Goal: Book appointment/travel/reservation

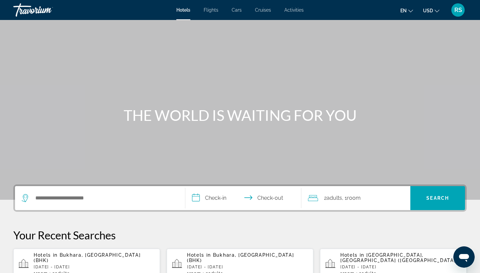
click at [267, 223] on p "Wed, 08 Oct - Fri, 10 Oct" at bounding box center [400, 267] width 121 height 5
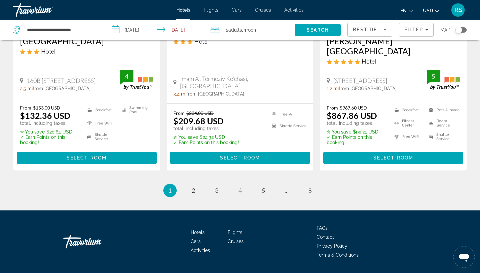
scroll to position [904, 0]
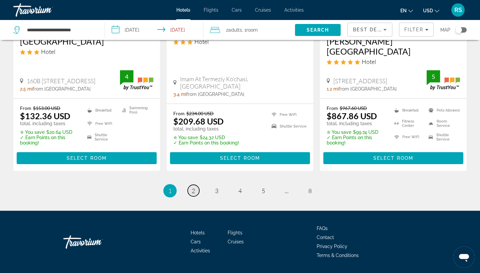
click at [195, 187] on span "2" at bounding box center [193, 190] width 3 height 7
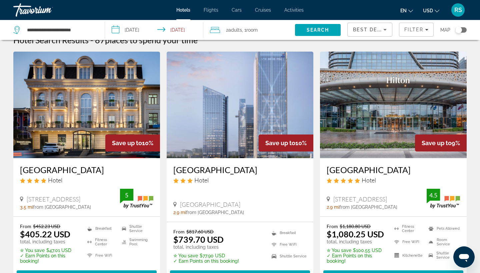
scroll to position [12, 0]
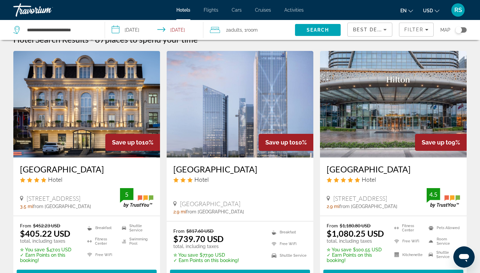
click at [72, 120] on img "Main content" at bounding box center [86, 104] width 147 height 107
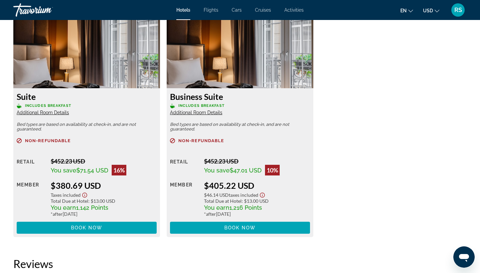
scroll to position [914, 0]
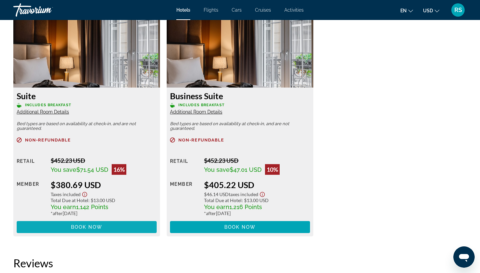
click at [80, 223] on span "Book now" at bounding box center [87, 227] width 32 height 5
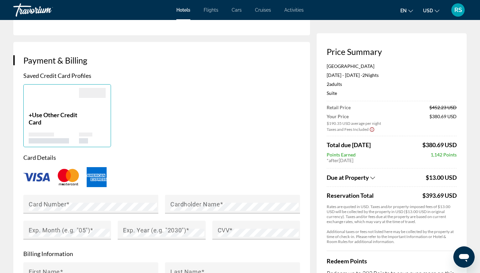
scroll to position [453, 0]
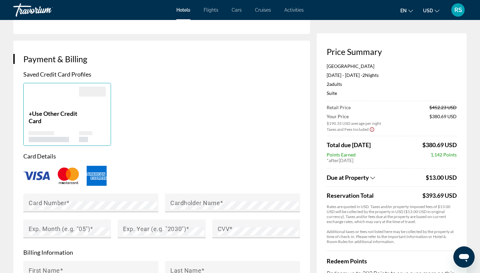
click at [36, 173] on img "Main content" at bounding box center [36, 176] width 27 height 9
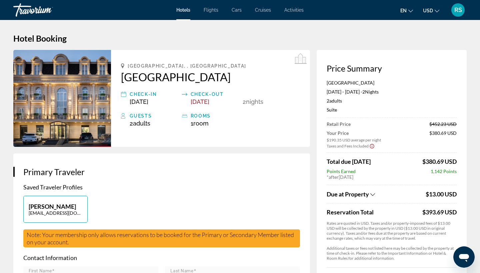
scroll to position [0, 0]
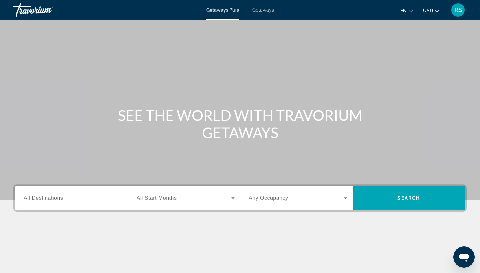
click at [263, 10] on span "Getaways" at bounding box center [263, 9] width 22 height 5
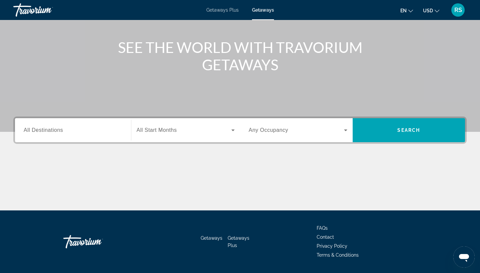
scroll to position [68, 0]
click at [108, 133] on input "Destination All Destinations" at bounding box center [73, 131] width 99 height 8
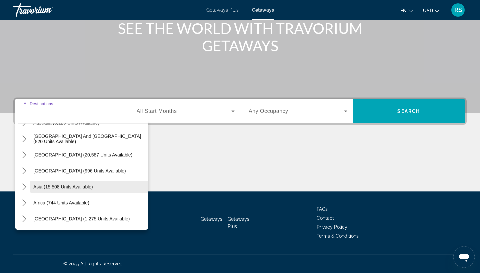
scroll to position [108, 0]
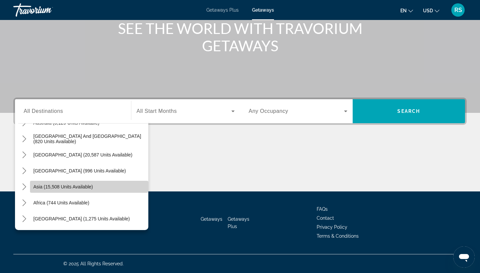
click at [79, 187] on span "Asia (15,508 units available)" at bounding box center [63, 186] width 60 height 5
type input "**********"
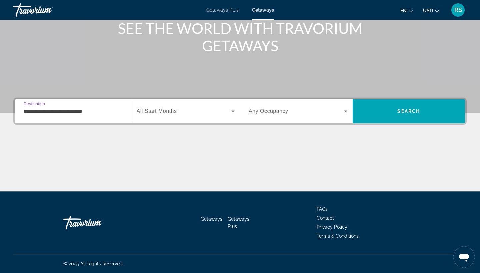
click at [232, 111] on icon "Search widget" at bounding box center [232, 112] width 3 height 2
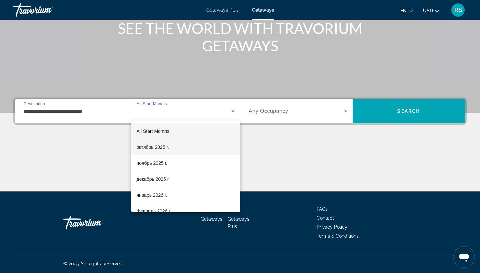
click at [162, 149] on span "октябрь 2025 г." at bounding box center [153, 147] width 32 height 8
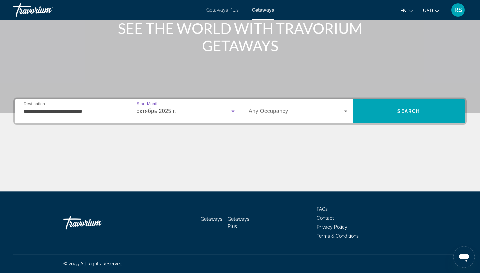
click at [346, 111] on icon "Search widget" at bounding box center [346, 111] width 8 height 8
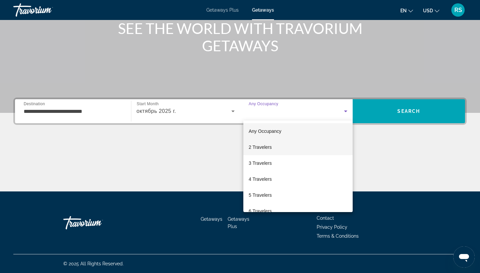
click at [276, 146] on mat-option "2 Travelers" at bounding box center [297, 147] width 109 height 16
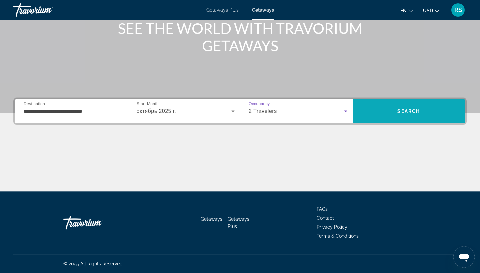
click at [385, 111] on span "Search" at bounding box center [409, 111] width 113 height 16
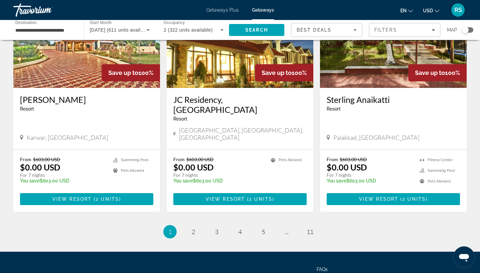
scroll to position [787, 0]
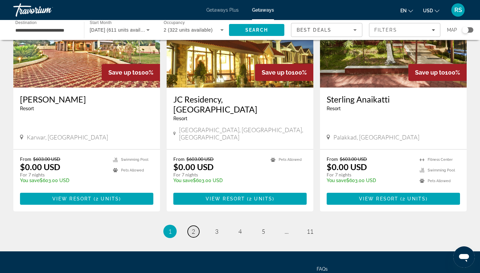
click at [193, 228] on span "2" at bounding box center [193, 231] width 3 height 7
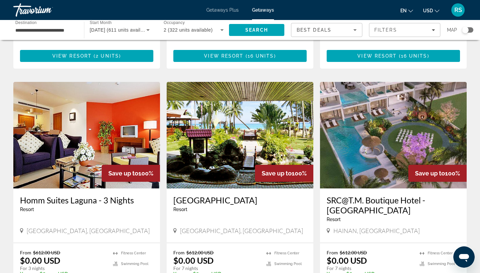
scroll to position [689, 0]
click at [257, 127] on img "Main content" at bounding box center [240, 135] width 147 height 107
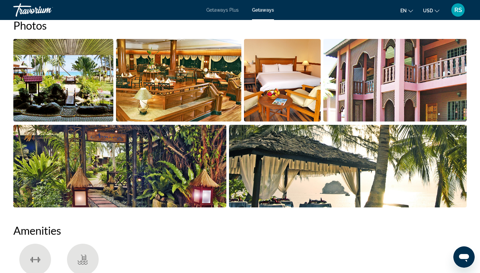
scroll to position [325, 0]
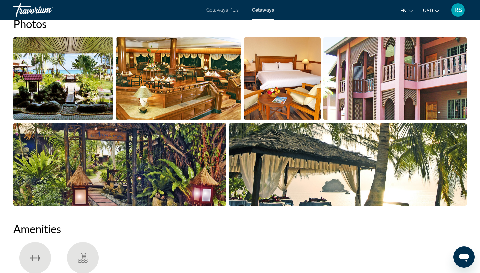
click at [59, 94] on img "Open full-screen image slider" at bounding box center [63, 78] width 100 height 83
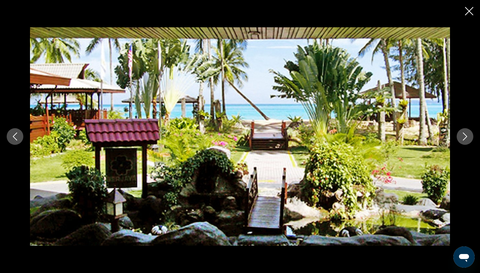
click at [466, 136] on icon "Next image" at bounding box center [465, 137] width 4 height 8
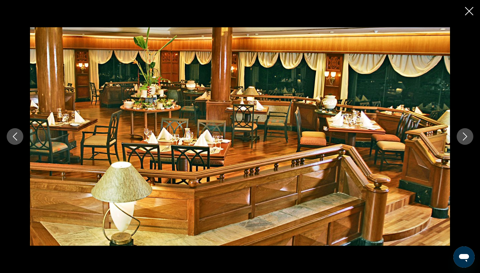
click at [466, 136] on icon "Next image" at bounding box center [465, 137] width 4 height 8
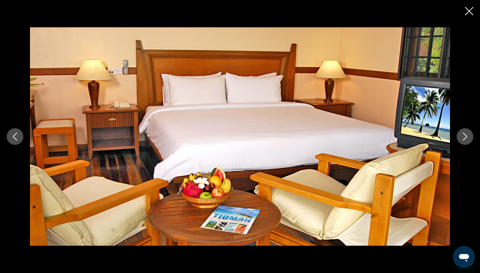
click at [466, 136] on icon "Next image" at bounding box center [465, 137] width 8 height 8
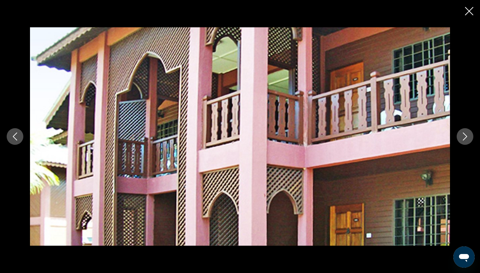
click at [466, 136] on icon "Next image" at bounding box center [465, 137] width 8 height 8
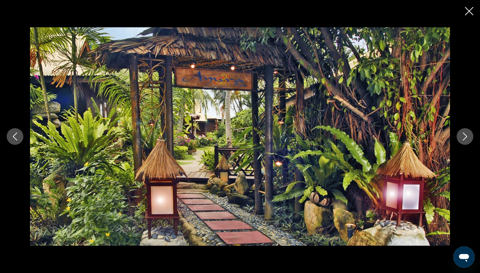
click at [466, 136] on icon "Next image" at bounding box center [465, 137] width 8 height 8
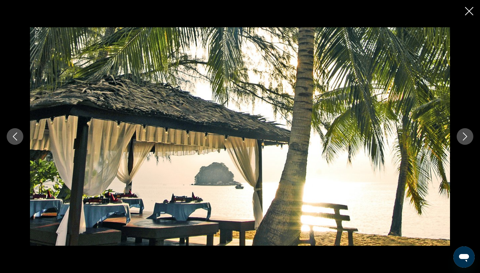
click at [466, 136] on icon "Next image" at bounding box center [465, 137] width 8 height 8
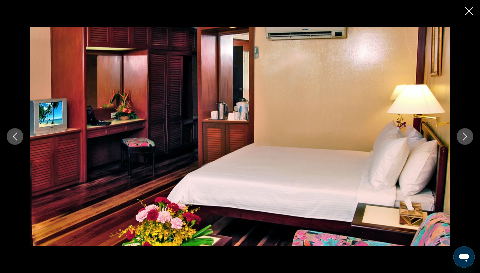
click at [466, 136] on icon "Next image" at bounding box center [465, 137] width 8 height 8
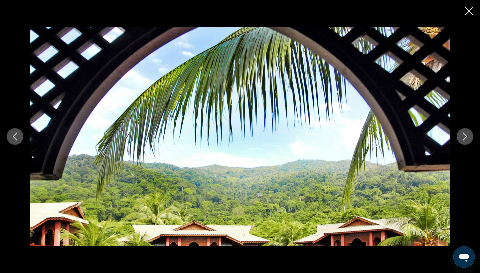
click at [466, 136] on icon "Next image" at bounding box center [465, 137] width 8 height 8
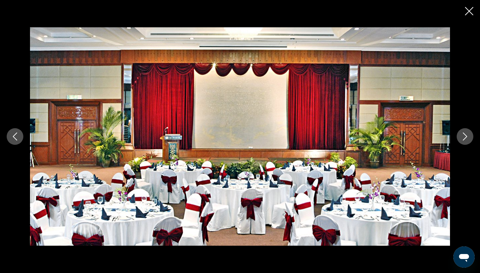
click at [466, 136] on icon "Next image" at bounding box center [465, 137] width 8 height 8
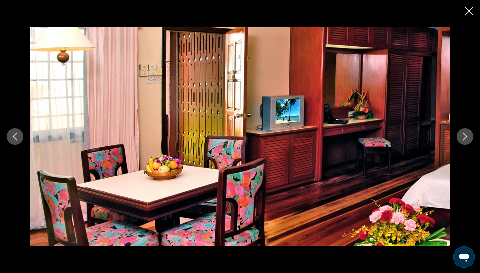
click at [466, 136] on icon "Next image" at bounding box center [465, 137] width 8 height 8
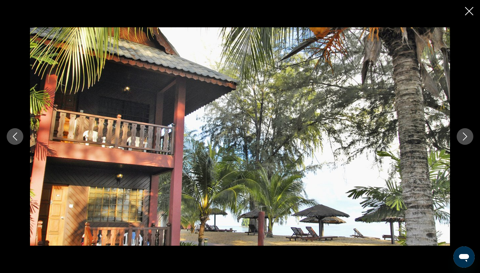
click at [461, 138] on icon "Next image" at bounding box center [465, 137] width 8 height 8
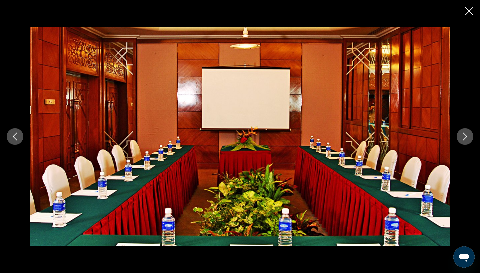
click at [466, 137] on icon "Next image" at bounding box center [465, 137] width 8 height 8
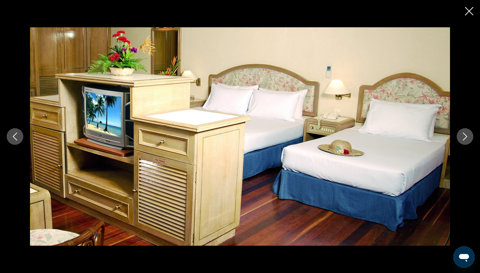
click at [466, 137] on icon "Next image" at bounding box center [465, 137] width 8 height 8
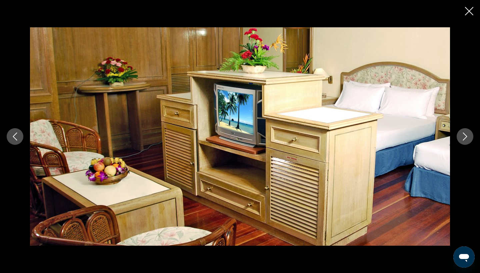
click at [469, 11] on icon "Close slideshow" at bounding box center [469, 11] width 8 height 8
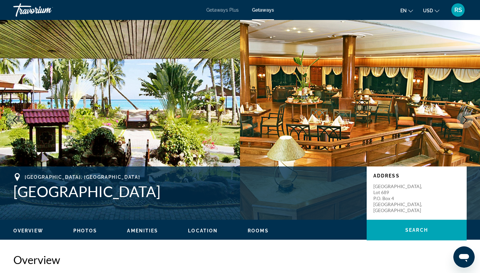
scroll to position [0, 0]
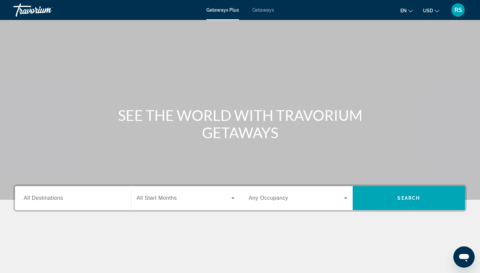
click at [263, 10] on span "Getaways" at bounding box center [263, 9] width 22 height 5
click at [126, 199] on div "Destination All Destinations" at bounding box center [72, 198] width 109 height 19
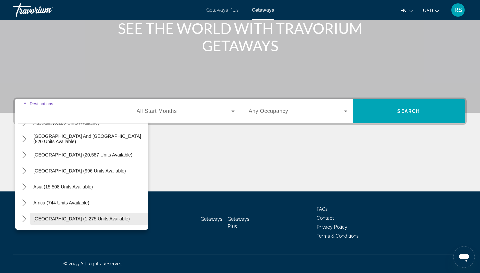
scroll to position [87, 0]
click at [47, 219] on span "[GEOGRAPHIC_DATA] (1,275 units available)" at bounding box center [81, 218] width 96 height 5
type input "**********"
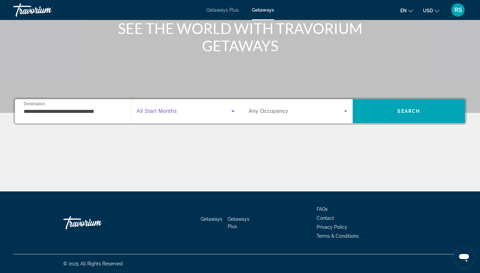
click at [234, 110] on icon "Search widget" at bounding box center [233, 111] width 8 height 8
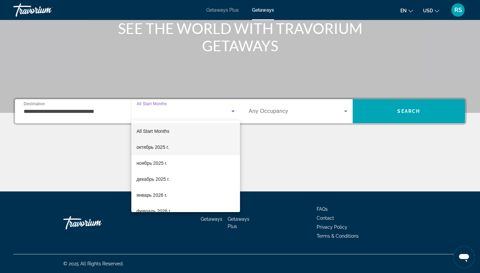
click at [169, 147] on span "октябрь 2025 г." at bounding box center [153, 147] width 32 height 8
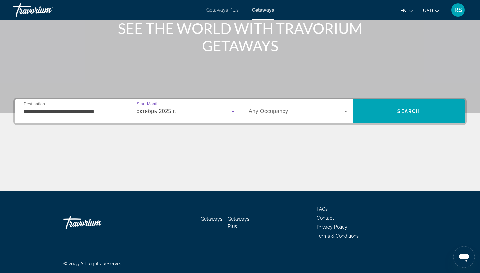
click at [346, 111] on icon "Search widget" at bounding box center [346, 111] width 8 height 8
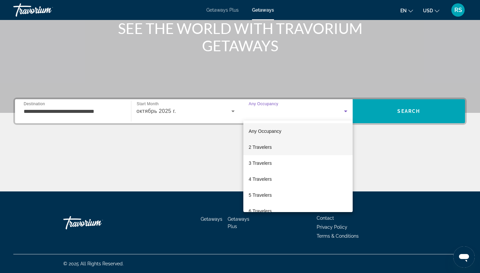
click at [286, 147] on mat-option "2 Travelers" at bounding box center [297, 147] width 109 height 16
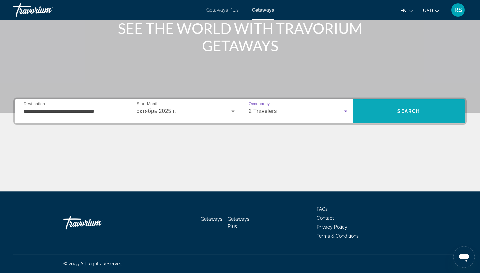
click at [399, 109] on span "Search" at bounding box center [408, 111] width 23 height 5
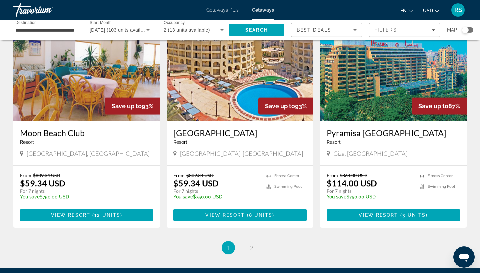
scroll to position [745, 0]
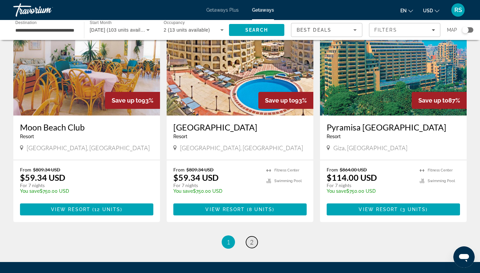
click at [254, 243] on link "page 2" at bounding box center [252, 243] width 12 height 12
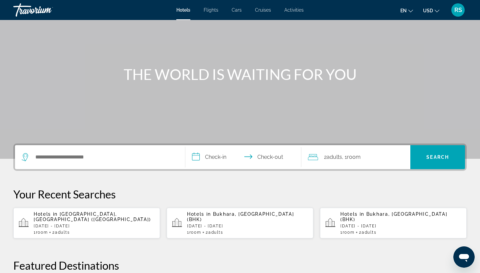
click at [228, 224] on p "Fri, 10 Oct - Sun, 12 Oct" at bounding box center [247, 226] width 121 height 5
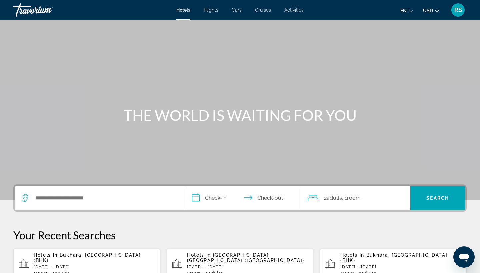
click at [74, 265] on p "[DATE] - [DATE]" at bounding box center [94, 267] width 121 height 5
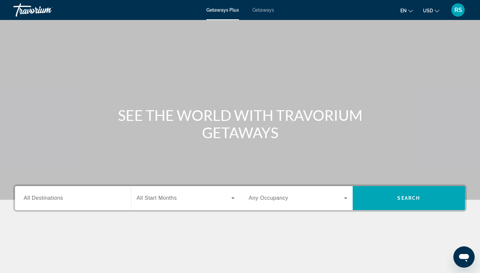
click at [263, 12] on span "Getaways" at bounding box center [263, 9] width 22 height 5
click at [92, 198] on input "Destination All Destinations" at bounding box center [73, 199] width 99 height 8
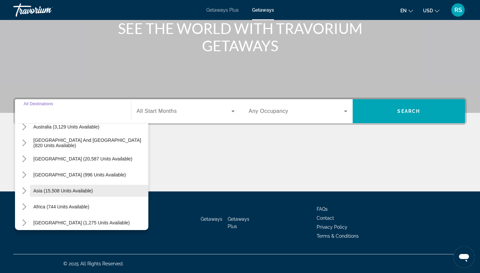
scroll to position [106, 0]
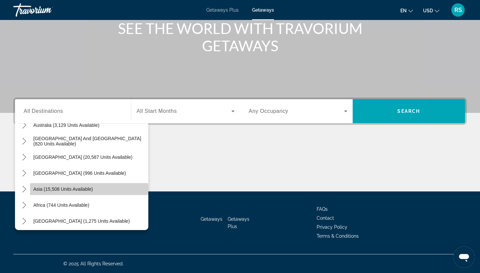
click at [43, 189] on span "Asia (15,508 units available)" at bounding box center [63, 189] width 60 height 5
type input "**********"
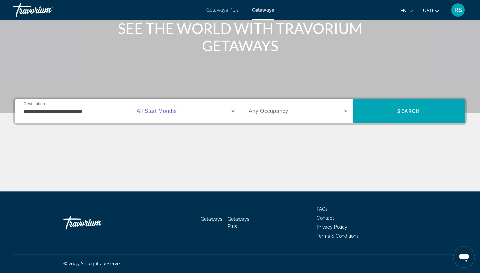
click at [233, 111] on icon "Search widget" at bounding box center [232, 112] width 3 height 2
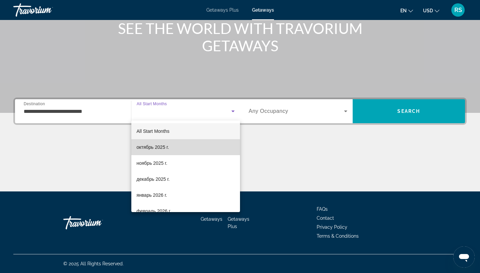
click at [189, 152] on mat-option "октябрь 2025 г." at bounding box center [185, 147] width 109 height 16
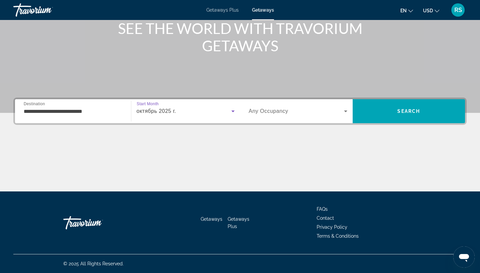
click at [345, 111] on icon "Search widget" at bounding box center [345, 112] width 3 height 2
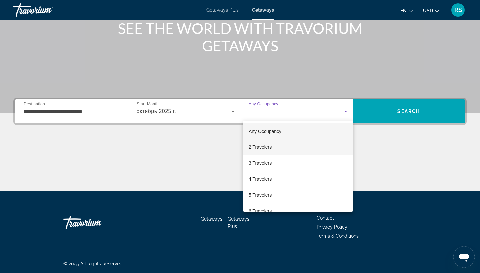
click at [279, 149] on mat-option "2 Travelers" at bounding box center [297, 147] width 109 height 16
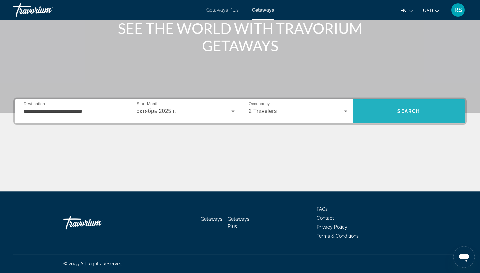
click at [391, 118] on span "Search" at bounding box center [409, 111] width 113 height 16
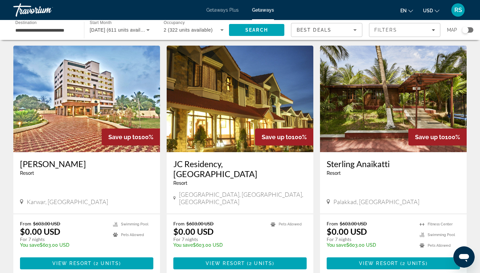
scroll to position [726, 0]
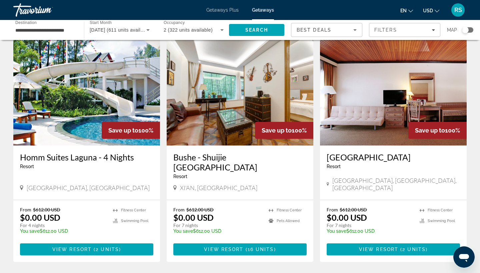
scroll to position [259, 0]
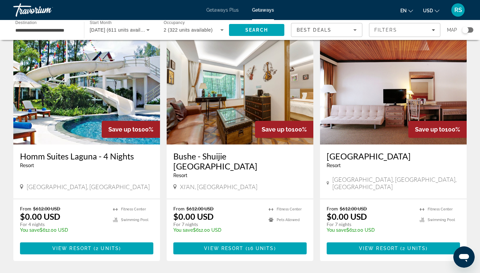
click at [81, 124] on img "Main content" at bounding box center [86, 91] width 147 height 107
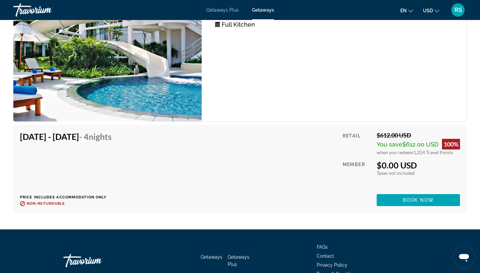
scroll to position [1168, 0]
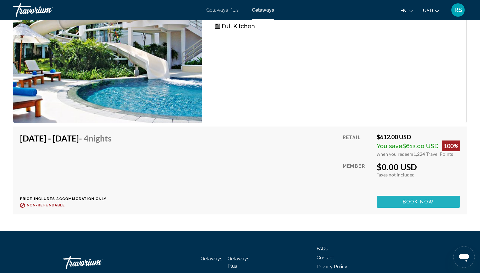
click at [395, 200] on span "Main content" at bounding box center [418, 202] width 83 height 16
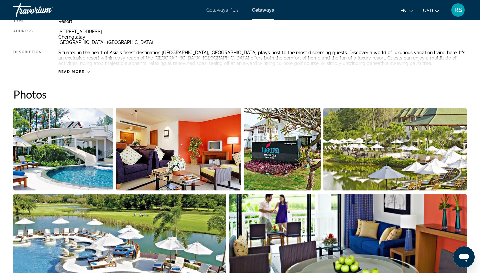
scroll to position [256, 0]
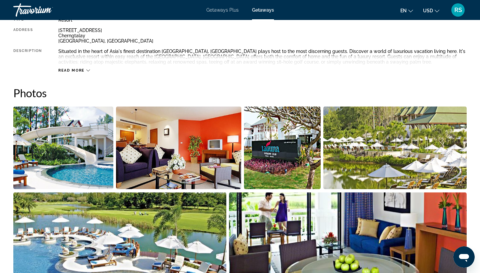
click at [69, 161] on img "Open full-screen image slider" at bounding box center [63, 148] width 100 height 83
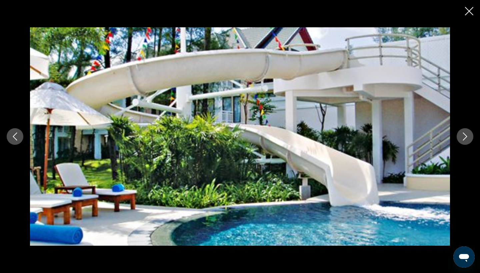
click at [465, 138] on icon "Next image" at bounding box center [465, 137] width 8 height 8
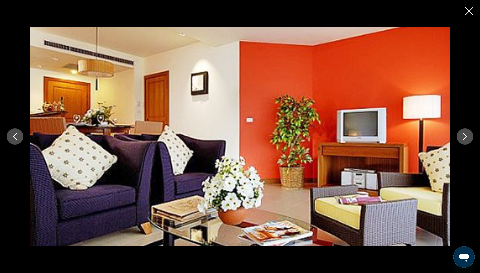
click at [465, 138] on icon "Next image" at bounding box center [465, 137] width 8 height 8
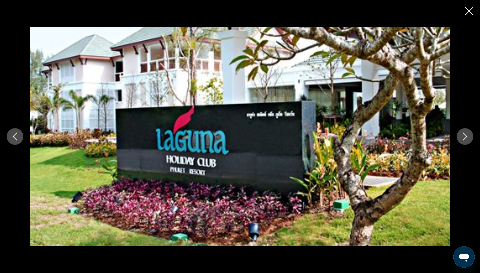
click at [465, 138] on icon "Next image" at bounding box center [465, 137] width 8 height 8
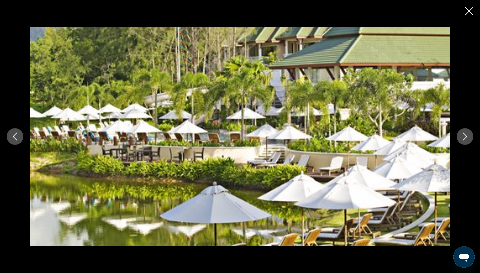
click at [465, 138] on icon "Next image" at bounding box center [465, 137] width 8 height 8
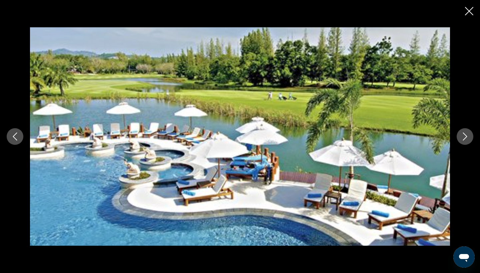
click at [465, 138] on icon "Next image" at bounding box center [465, 137] width 8 height 8
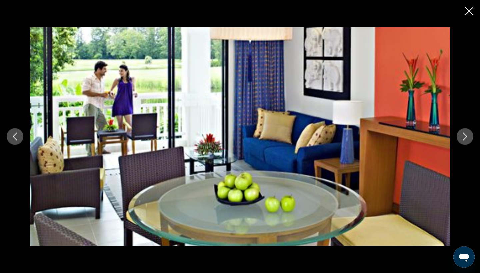
click at [14, 137] on icon "Previous image" at bounding box center [15, 137] width 4 height 8
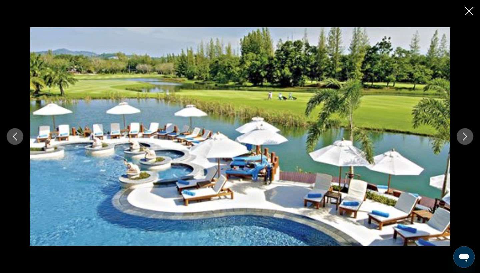
click at [464, 134] on icon "Next image" at bounding box center [465, 137] width 4 height 8
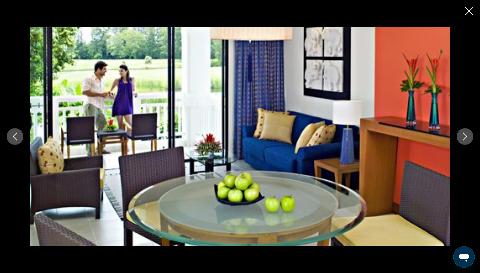
click at [464, 134] on icon "Next image" at bounding box center [465, 137] width 4 height 8
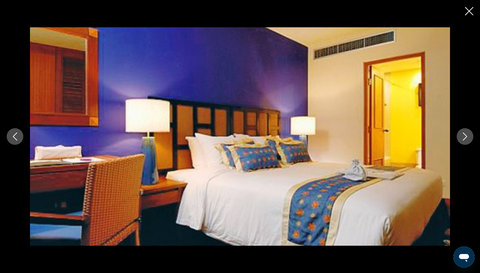
click at [464, 134] on icon "Next image" at bounding box center [465, 137] width 4 height 8
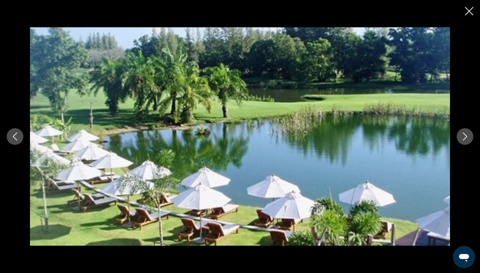
click at [464, 134] on icon "Next image" at bounding box center [465, 137] width 4 height 8
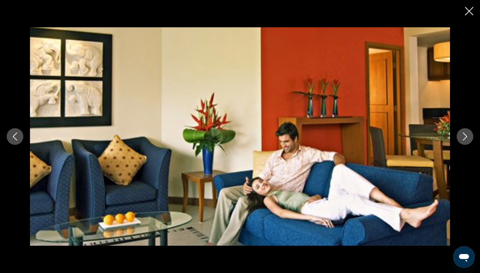
click at [466, 139] on icon "Next image" at bounding box center [465, 137] width 8 height 8
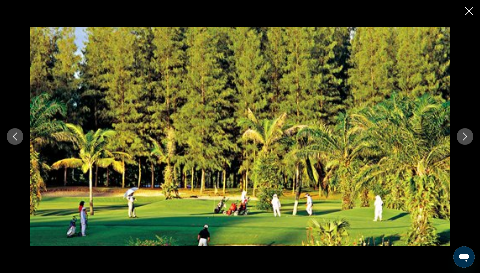
click at [466, 139] on icon "Next image" at bounding box center [465, 137] width 8 height 8
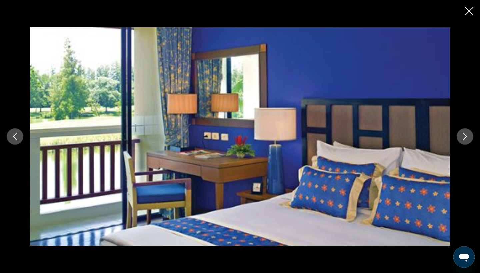
click at [466, 139] on icon "Next image" at bounding box center [465, 137] width 8 height 8
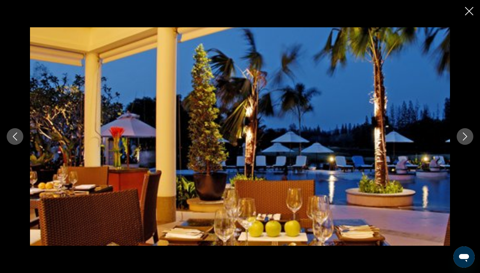
click at [466, 139] on icon "Next image" at bounding box center [465, 137] width 8 height 8
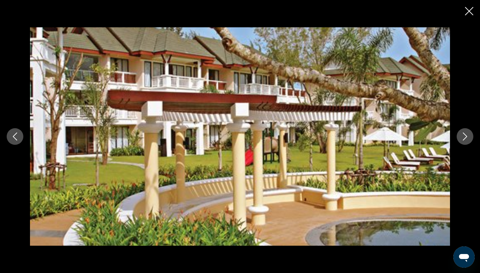
click at [466, 139] on icon "Next image" at bounding box center [465, 137] width 8 height 8
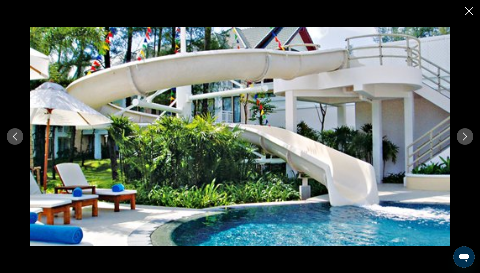
click at [466, 139] on icon "Next image" at bounding box center [465, 137] width 8 height 8
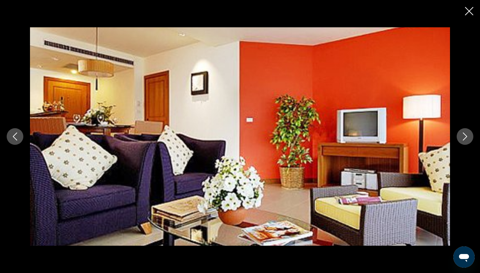
click at [469, 11] on icon "Close slideshow" at bounding box center [469, 11] width 8 height 8
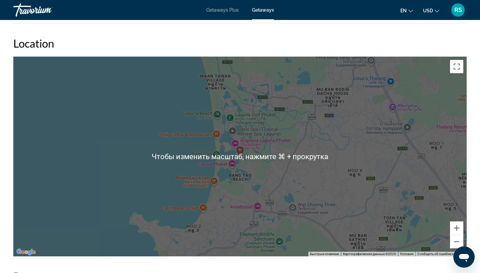
scroll to position [859, 0]
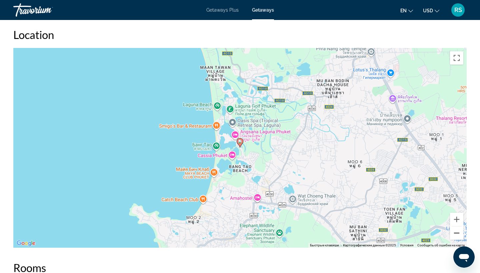
click at [458, 232] on button "Уменьшить" at bounding box center [456, 233] width 13 height 13
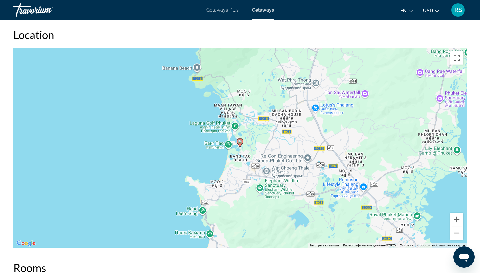
click at [457, 212] on div "Чтобы активировать перетаскивание с помощью клавиатуры, нажмите Alt + Ввод. Пос…" at bounding box center [239, 148] width 453 height 200
click at [457, 217] on button "Увеличить" at bounding box center [456, 219] width 13 height 13
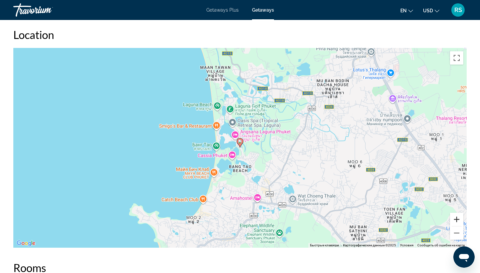
click at [457, 217] on button "Увеличить" at bounding box center [456, 219] width 13 height 13
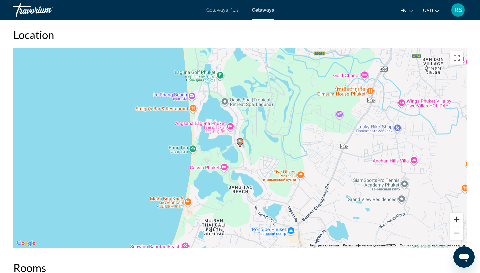
click at [456, 219] on button "Увеличить" at bounding box center [456, 219] width 13 height 13
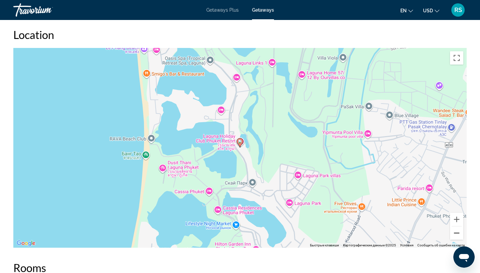
click at [457, 231] on button "Уменьшить" at bounding box center [456, 233] width 13 height 13
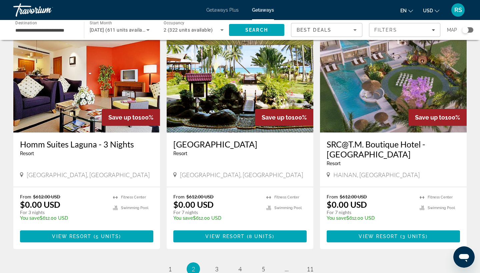
scroll to position [749, 0]
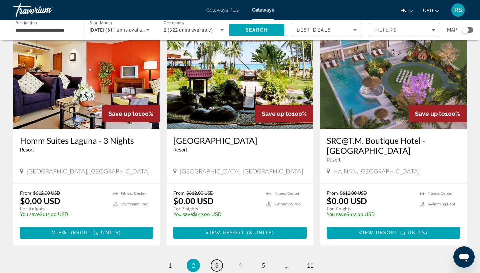
click at [216, 262] on span "3" at bounding box center [216, 265] width 3 height 7
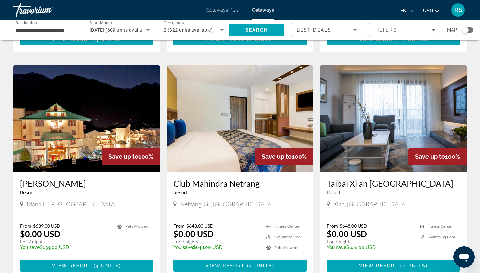
scroll to position [734, 0]
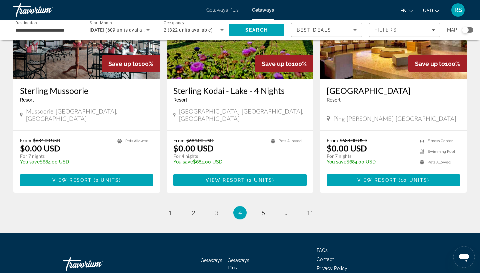
scroll to position [820, 0]
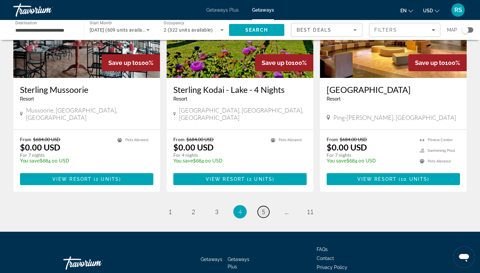
click at [265, 208] on span "5" at bounding box center [263, 211] width 3 height 7
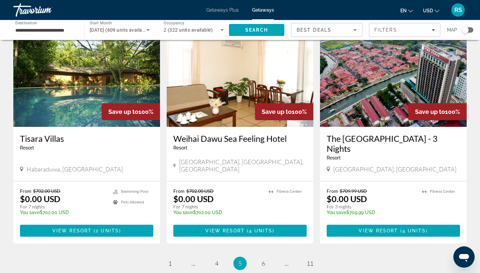
scroll to position [770, 0]
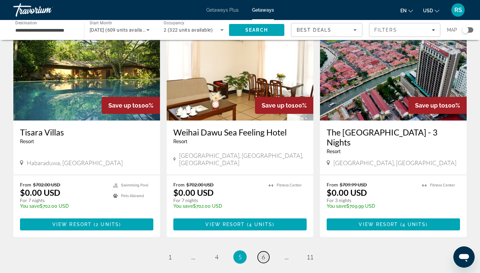
click at [263, 254] on span "6" at bounding box center [263, 257] width 3 height 7
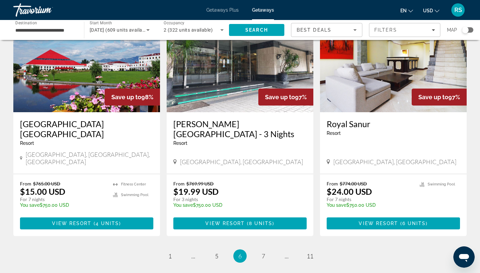
scroll to position [796, 0]
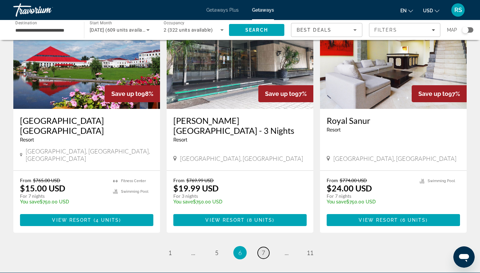
click at [263, 249] on span "7" at bounding box center [263, 252] width 3 height 7
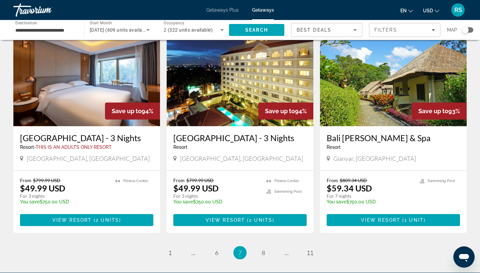
scroll to position [767, 0]
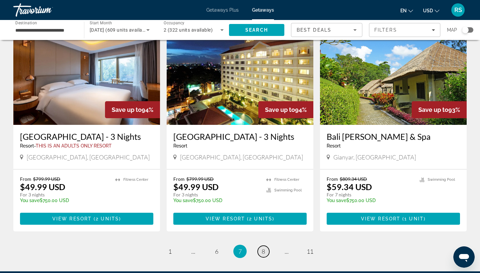
click at [264, 248] on span "8" at bounding box center [263, 251] width 3 height 7
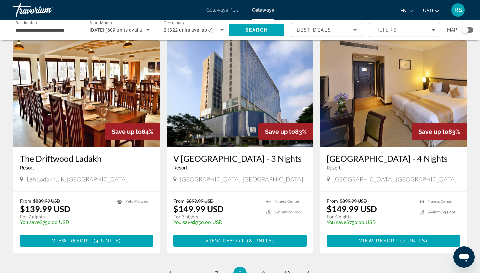
scroll to position [749, 0]
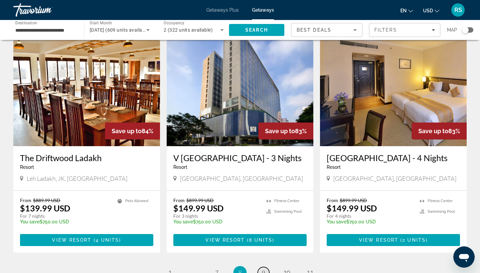
click at [263, 269] on span "9" at bounding box center [263, 272] width 3 height 7
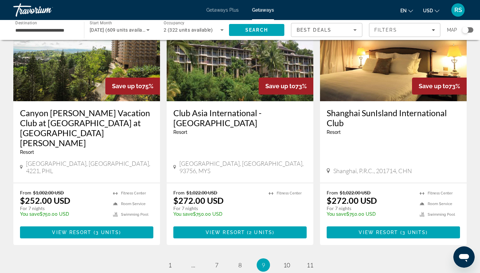
scroll to position [796, 0]
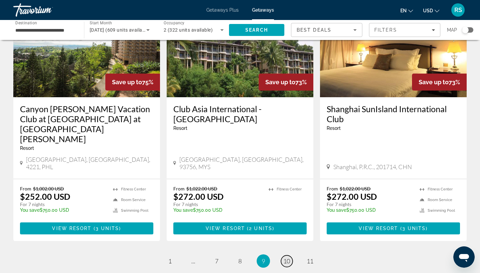
click at [289, 258] on span "10" at bounding box center [286, 261] width 7 height 7
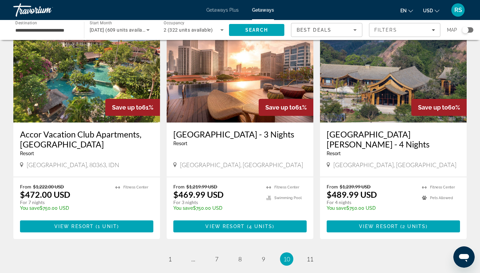
scroll to position [755, 0]
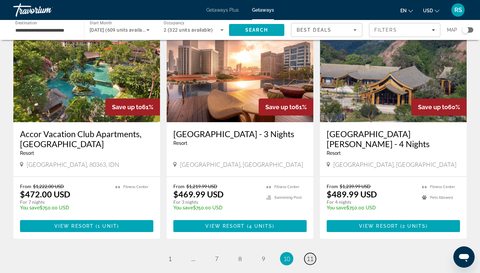
click at [310, 255] on span "11" at bounding box center [310, 258] width 7 height 7
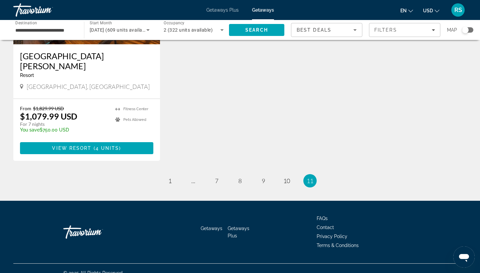
scroll to position [125, 0]
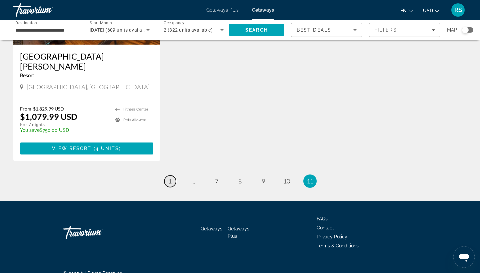
click at [172, 176] on link "page 1" at bounding box center [170, 182] width 12 height 12
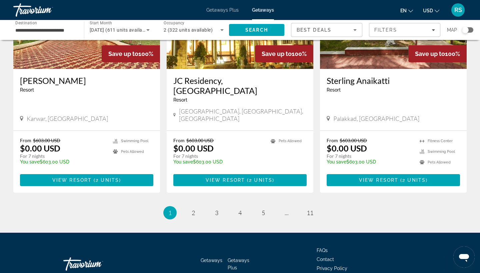
scroll to position [806, 0]
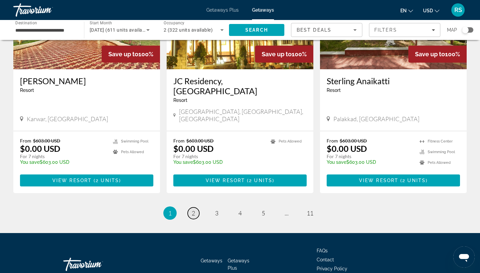
click at [193, 210] on span "2" at bounding box center [193, 213] width 3 height 7
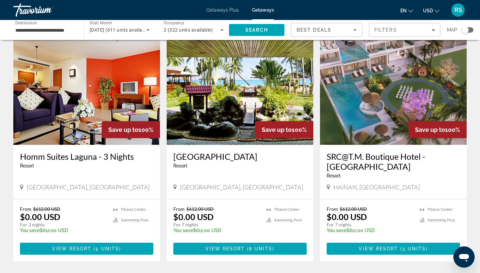
scroll to position [734, 0]
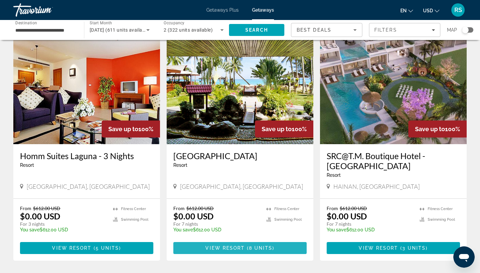
click at [251, 246] on span "8 units" at bounding box center [261, 248] width 24 height 5
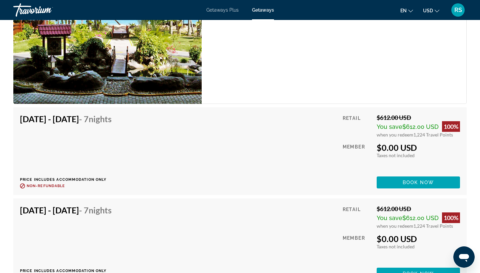
scroll to position [1176, 0]
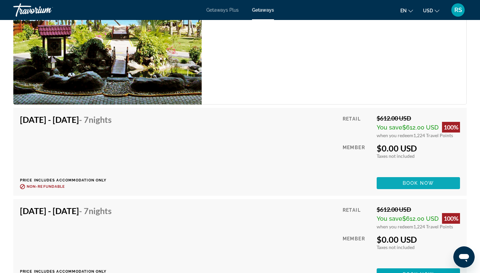
click at [403, 181] on span "Book now" at bounding box center [419, 183] width 32 height 5
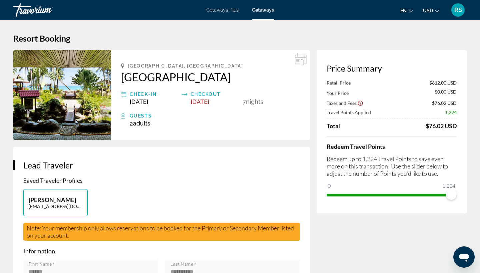
click at [81, 112] on img "Main content" at bounding box center [62, 95] width 98 height 90
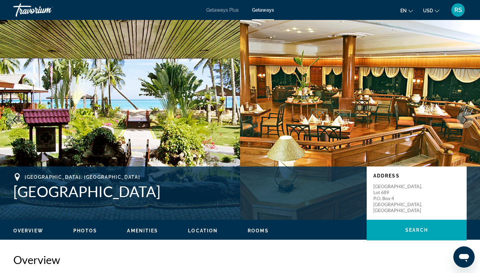
drag, startPoint x: 160, startPoint y: 191, endPoint x: 4, endPoint y: 194, distance: 156.7
click at [4, 194] on div "Pahang, Malaysia Berjaya Tioman Resort Address Pulau Tioman, Lot 689 P.O. Box 4…" at bounding box center [240, 193] width 480 height 40
click at [160, 183] on h1 "Berjaya Tioman Resort" at bounding box center [186, 191] width 347 height 17
drag, startPoint x: 161, startPoint y: 191, endPoint x: 6, endPoint y: 192, distance: 155.4
click at [6, 192] on div "Pahang, Malaysia Berjaya Tioman Resort Address Pulau Tioman, Lot 689 P.O. Box 4…" at bounding box center [240, 193] width 480 height 40
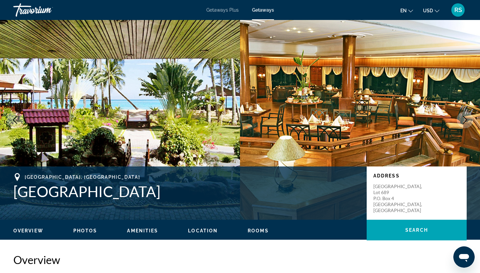
copy h1 "Berjaya Tioman Resort"
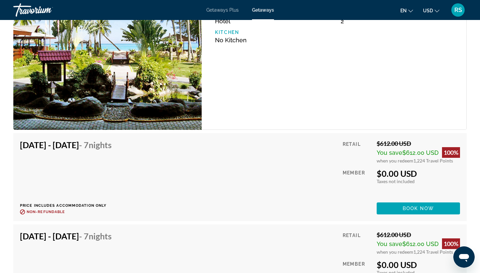
scroll to position [1151, 0]
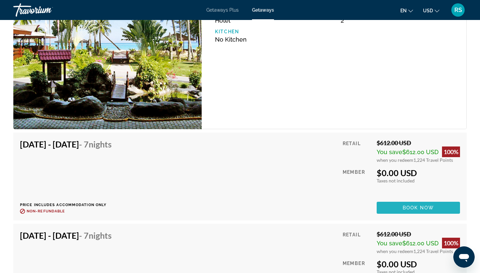
click at [387, 200] on span "Main content" at bounding box center [418, 208] width 83 height 16
